Goal: Information Seeking & Learning: Check status

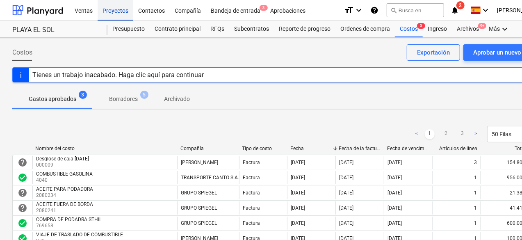
click at [116, 9] on div "Proyectos" at bounding box center [116, 10] width 36 height 21
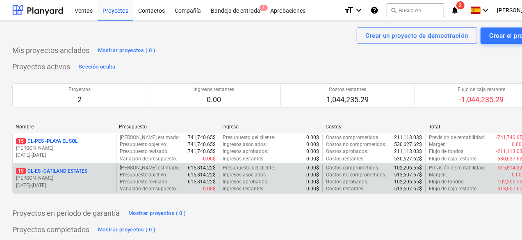
click at [70, 175] on p "[PERSON_NAME]" at bounding box center [64, 178] width 97 height 7
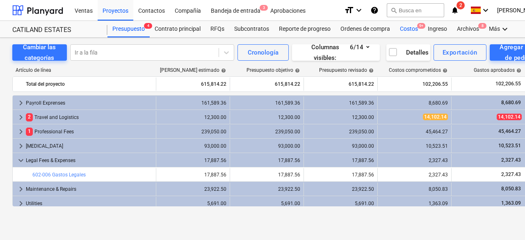
click at [402, 28] on div "Costos 9+" at bounding box center [409, 29] width 28 height 16
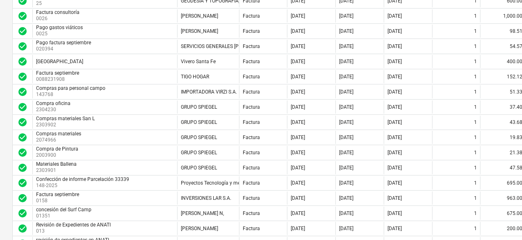
scroll to position [194, 0]
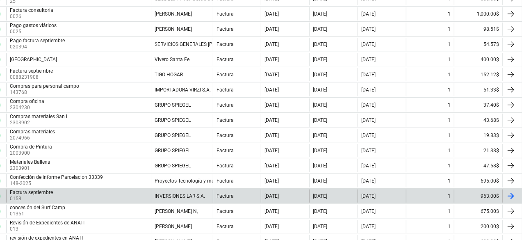
drag, startPoint x: 366, startPoint y: 182, endPoint x: 428, endPoint y: 192, distance: 62.6
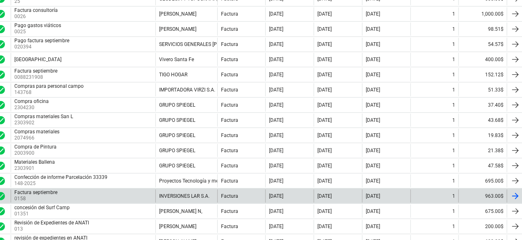
drag, startPoint x: 420, startPoint y: 194, endPoint x: 389, endPoint y: 196, distance: 30.9
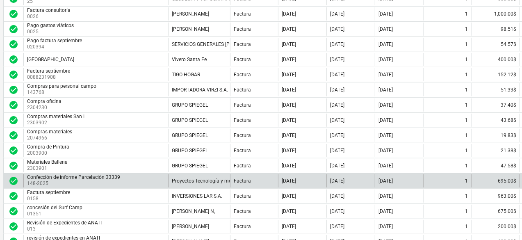
click at [142, 179] on div "Confección de informe Parcelación 33339 148-2025" at bounding box center [95, 180] width 145 height 13
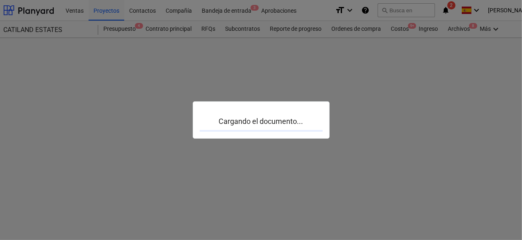
scroll to position [0, 9]
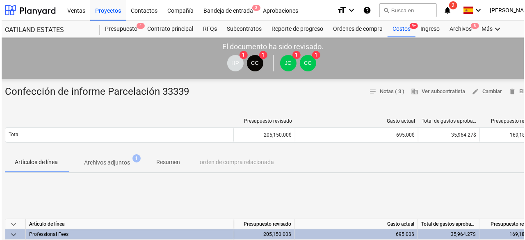
scroll to position [82, 9]
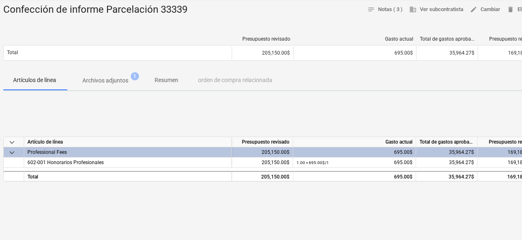
click at [112, 79] on p "Archivos adjuntos" at bounding box center [105, 80] width 46 height 9
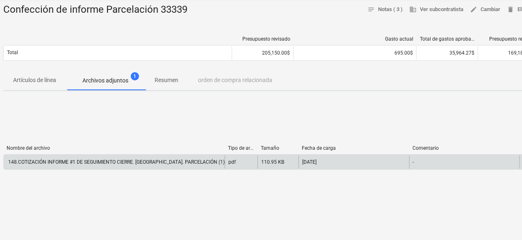
click at [247, 164] on div "pdf" at bounding box center [241, 161] width 33 height 13
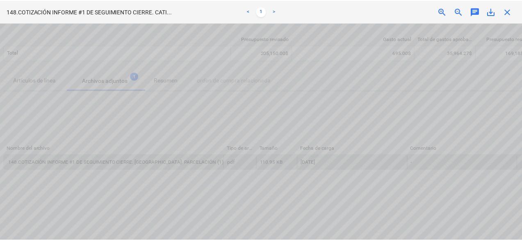
scroll to position [328, 0]
click at [512, 10] on span "close" at bounding box center [510, 12] width 10 height 10
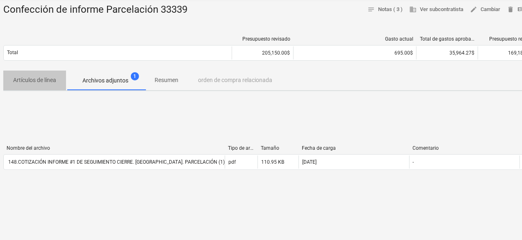
click at [43, 80] on p "Artículos de línea" at bounding box center [34, 80] width 43 height 9
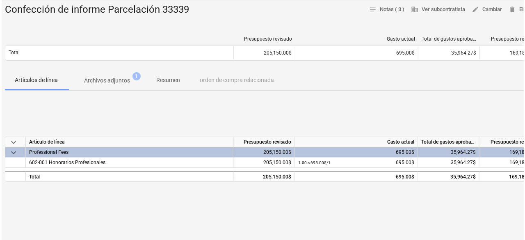
scroll to position [0, 9]
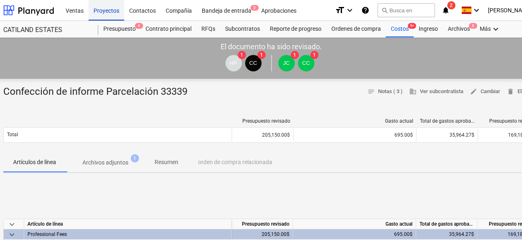
click at [108, 14] on div "Proyectos" at bounding box center [107, 10] width 36 height 21
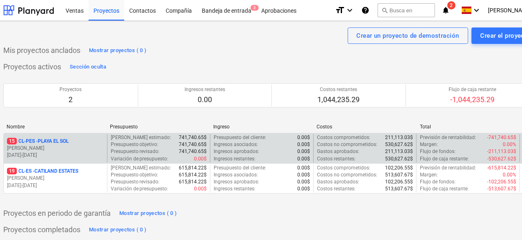
click at [55, 150] on p "[PERSON_NAME]" at bounding box center [55, 148] width 97 height 7
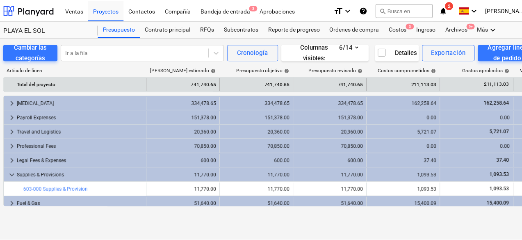
scroll to position [96, 0]
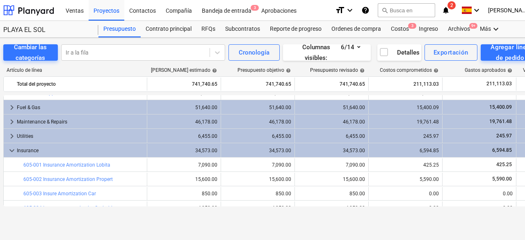
click at [390, 19] on div "search Busca en" at bounding box center [406, 10] width 57 height 20
click at [399, 30] on div "Costos 3" at bounding box center [400, 29] width 28 height 16
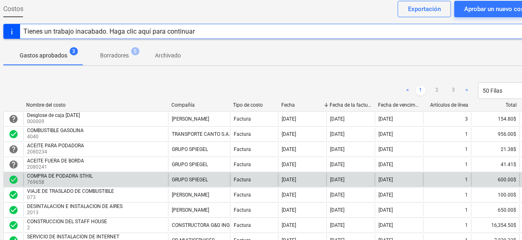
scroll to position [0, 9]
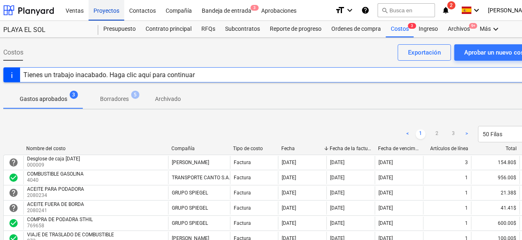
click at [103, 12] on div "Proyectos" at bounding box center [107, 10] width 36 height 21
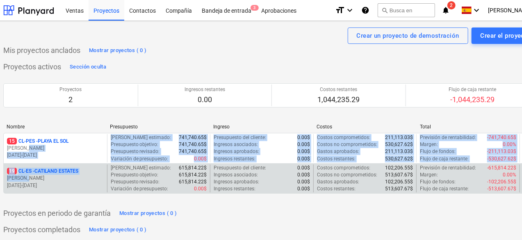
drag, startPoint x: 51, startPoint y: 148, endPoint x: 63, endPoint y: 175, distance: 29.2
click at [63, 175] on div "15 CL-PES - PLAYA EL [PERSON_NAME] [DATE] - [DATE] Costo neto estimado : 741,74…" at bounding box center [271, 163] width 536 height 61
click at [83, 178] on p "[PERSON_NAME]" at bounding box center [55, 178] width 97 height 7
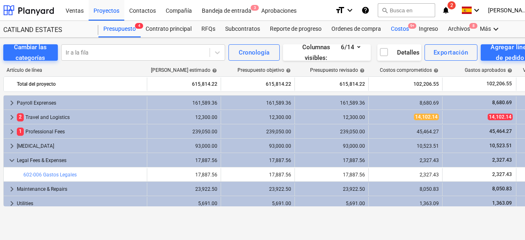
click at [397, 28] on div "Costos 9+" at bounding box center [400, 29] width 28 height 16
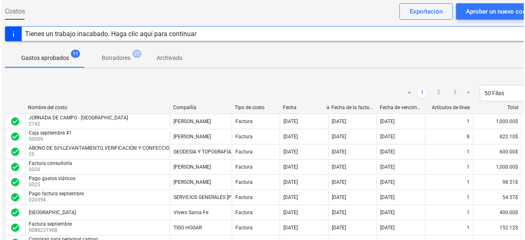
scroll to position [0, 9]
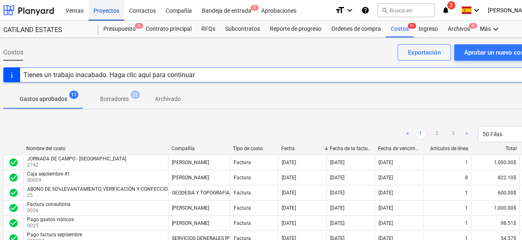
click at [112, 8] on div "Proyectos" at bounding box center [107, 10] width 36 height 21
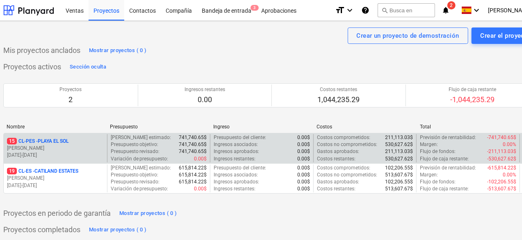
click at [86, 156] on p "[DATE] - [DATE]" at bounding box center [55, 155] width 97 height 7
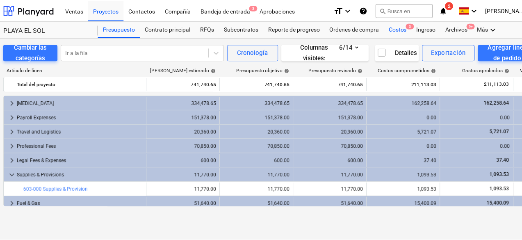
scroll to position [96, 0]
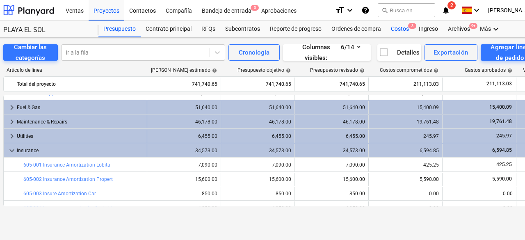
click at [390, 32] on div "Costos 3" at bounding box center [400, 29] width 28 height 16
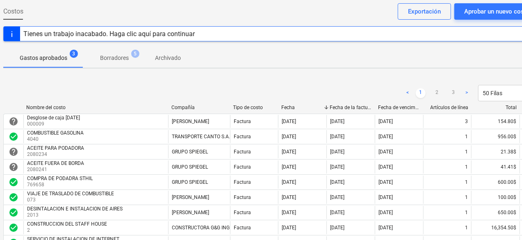
scroll to position [0, 9]
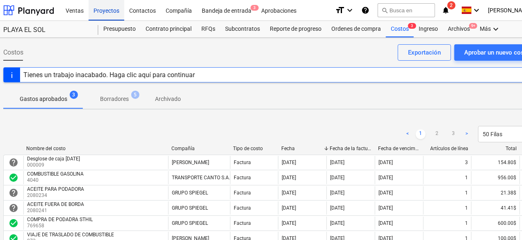
click at [107, 11] on div "Proyectos" at bounding box center [107, 10] width 36 height 21
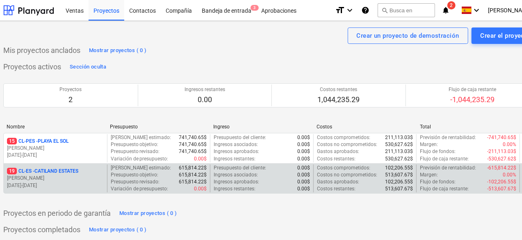
click at [73, 169] on p "19 CL-ES - CATILAND ESTATES" at bounding box center [42, 171] width 71 height 7
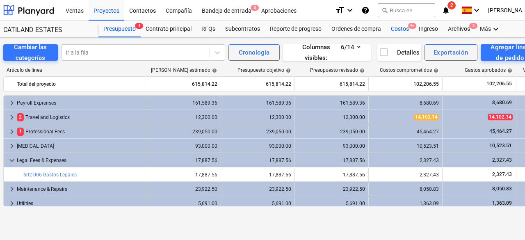
click at [399, 27] on div "Costos 9+" at bounding box center [400, 29] width 28 height 16
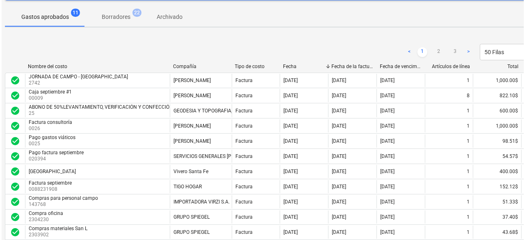
scroll to position [0, 9]
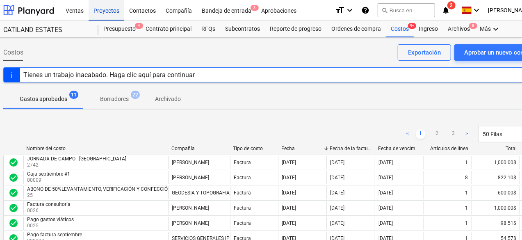
click at [103, 17] on div "Proyectos" at bounding box center [107, 10] width 36 height 21
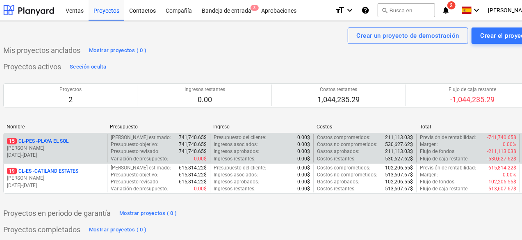
click at [66, 156] on p "[DATE] - [DATE]" at bounding box center [55, 155] width 97 height 7
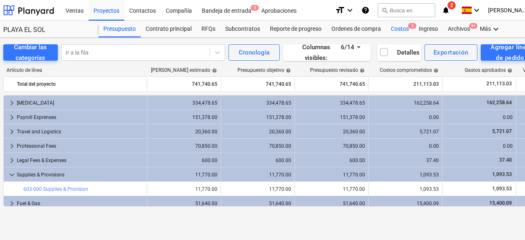
click at [393, 29] on div "Costos 3" at bounding box center [400, 29] width 28 height 16
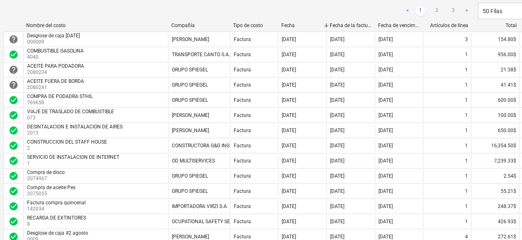
scroll to position [135, 9]
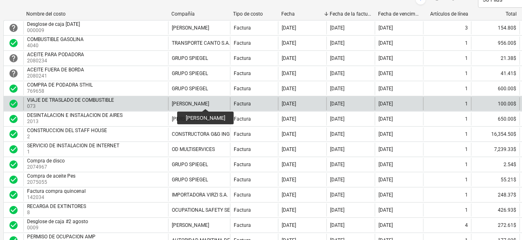
click at [204, 101] on div "[PERSON_NAME]" at bounding box center [190, 104] width 37 height 6
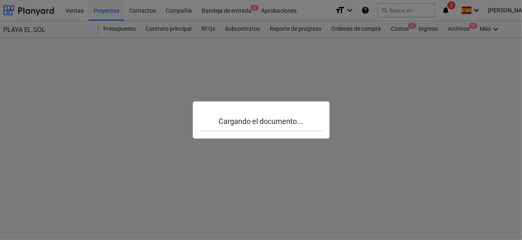
scroll to position [0, 9]
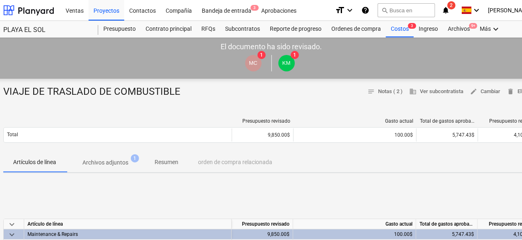
click at [96, 169] on button "Archivos adjuntos 1" at bounding box center [105, 163] width 79 height 20
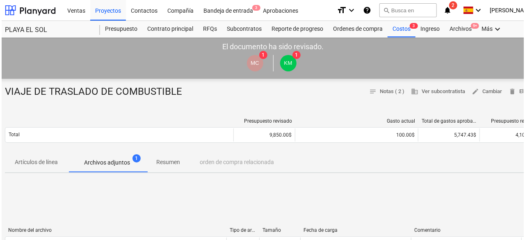
scroll to position [123, 9]
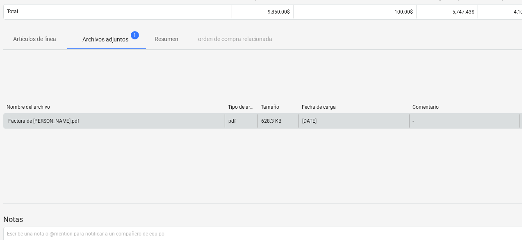
click at [237, 125] on div "pdf" at bounding box center [241, 120] width 33 height 13
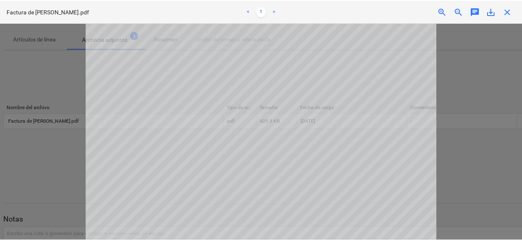
scroll to position [0, 0]
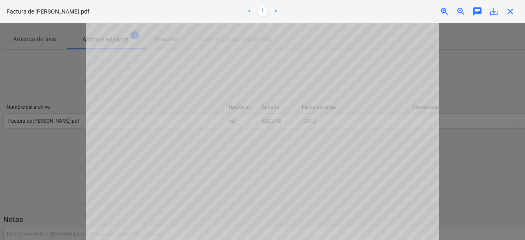
click at [513, 16] on span "close" at bounding box center [510, 12] width 10 height 10
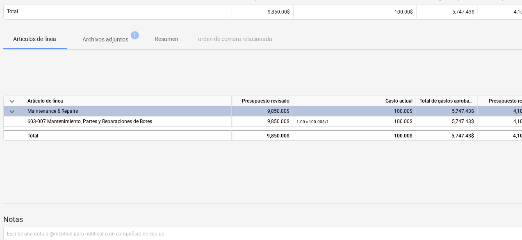
scroll to position [0, 9]
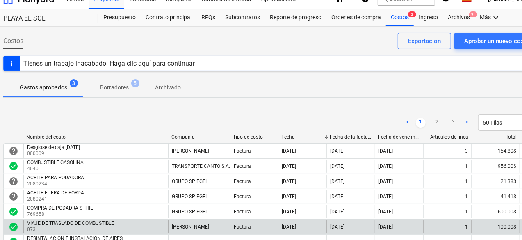
scroll to position [0, 9]
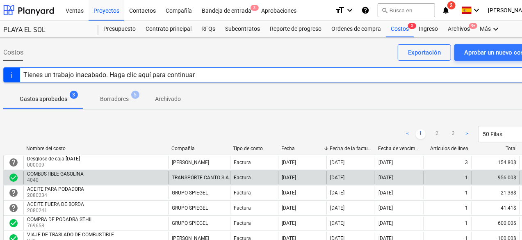
click at [155, 175] on div "COMBUSTIBLE GASOLINA 4040" at bounding box center [95, 177] width 145 height 13
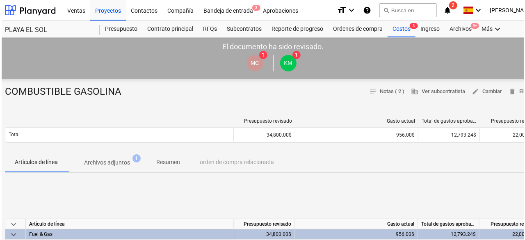
scroll to position [41, 9]
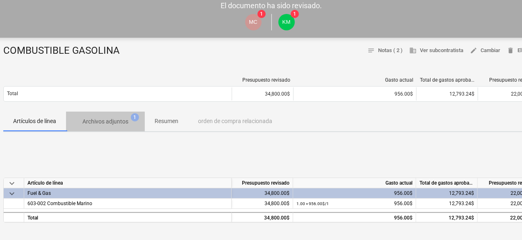
click at [101, 123] on p "Archivos adjuntos" at bounding box center [105, 121] width 46 height 9
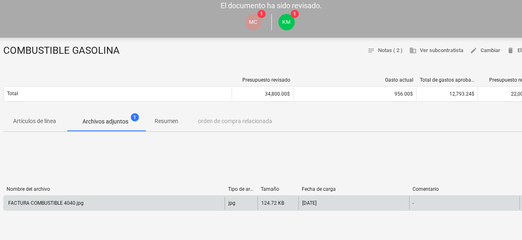
click at [235, 201] on div "jpg" at bounding box center [241, 202] width 33 height 13
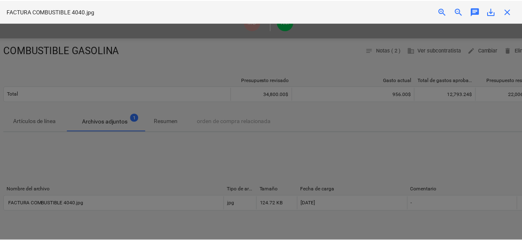
scroll to position [42, 0]
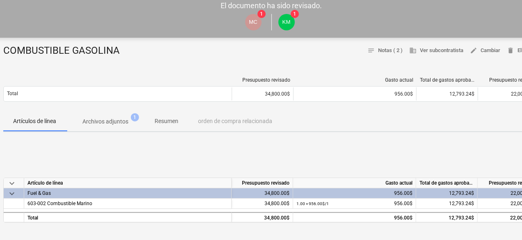
scroll to position [0, 9]
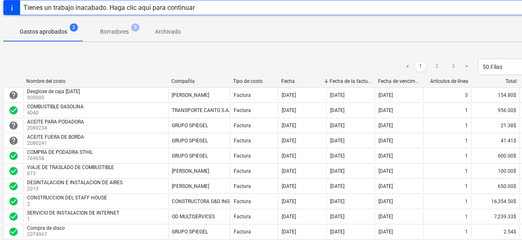
scroll to position [26, 9]
